Goal: Transaction & Acquisition: Book appointment/travel/reservation

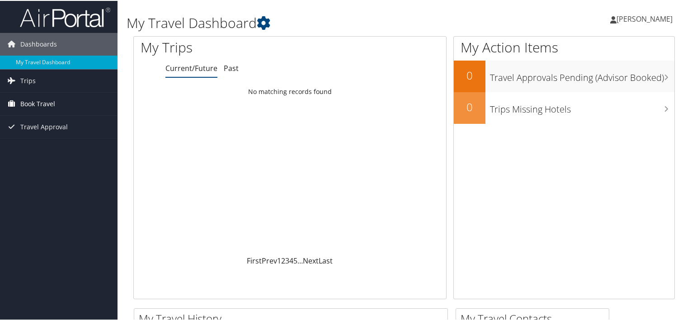
click at [42, 99] on span "Book Travel" at bounding box center [37, 103] width 35 height 23
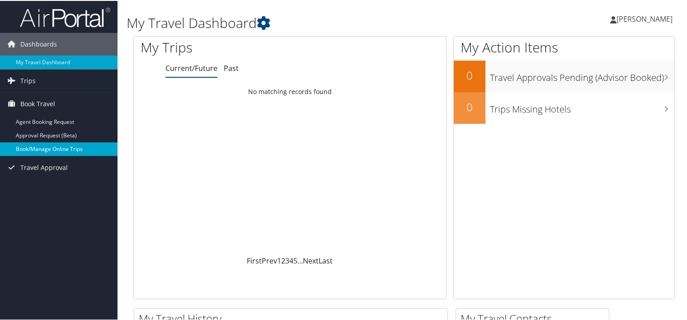
click at [40, 146] on link "Book/Manage Online Trips" at bounding box center [59, 149] width 118 height 14
